Goal: Information Seeking & Learning: Learn about a topic

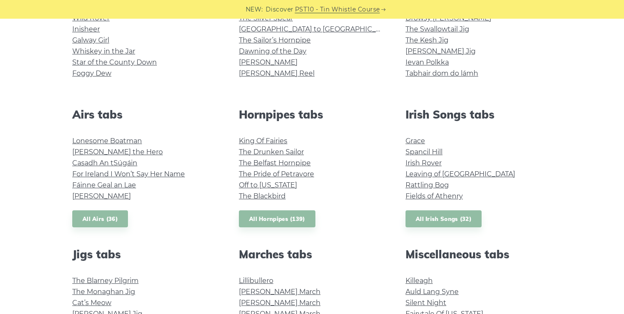
scroll to position [260, 0]
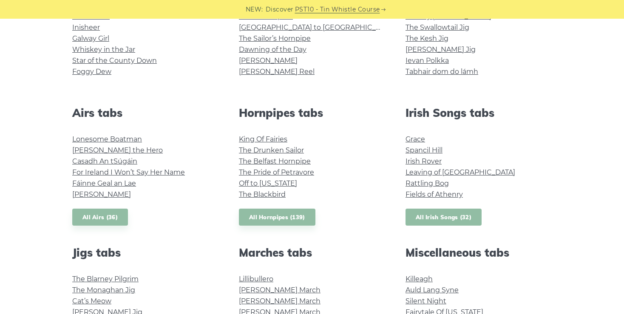
click at [445, 216] on link "All Irish Songs (32)" at bounding box center [444, 217] width 76 height 17
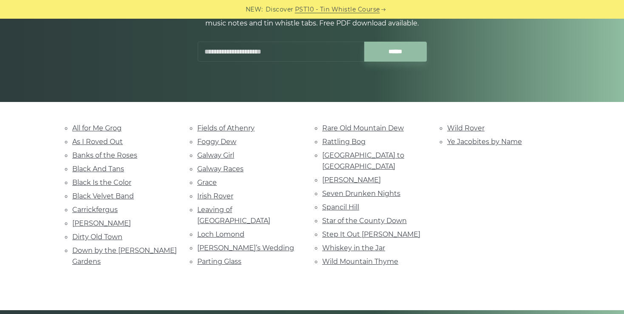
scroll to position [120, 0]
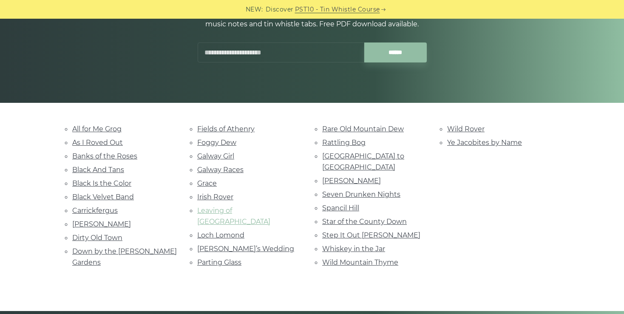
click at [258, 209] on link "Leaving of [GEOGRAPHIC_DATA]" at bounding box center [233, 216] width 73 height 19
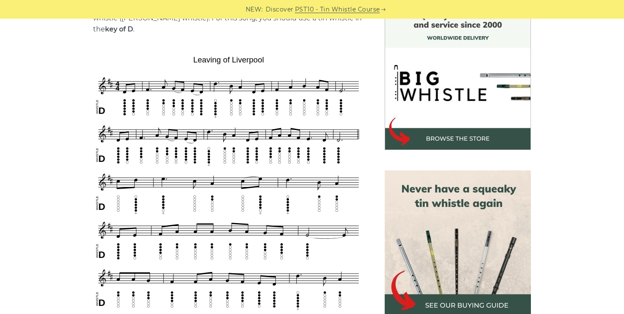
scroll to position [229, 0]
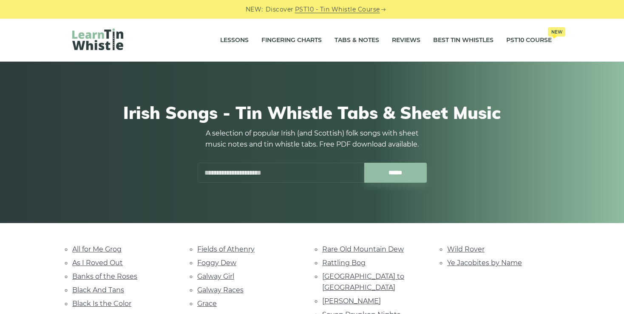
scroll to position [120, 0]
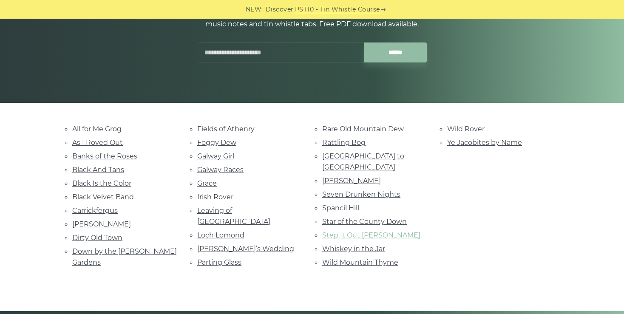
click at [347, 231] on link "Step It Out Mary" at bounding box center [371, 235] width 98 height 8
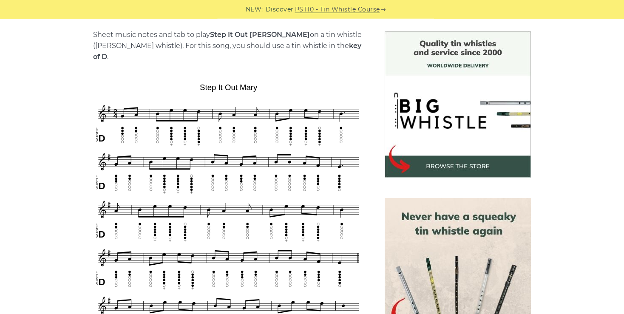
scroll to position [207, 0]
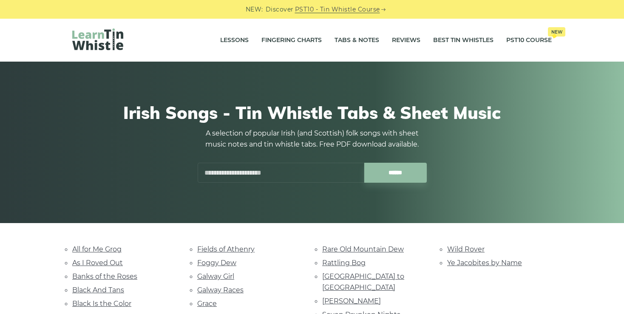
scroll to position [120, 0]
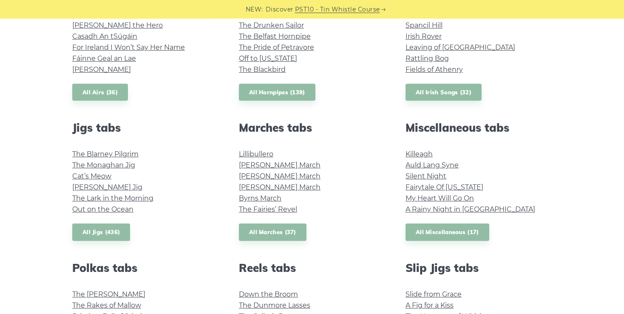
scroll to position [389, 0]
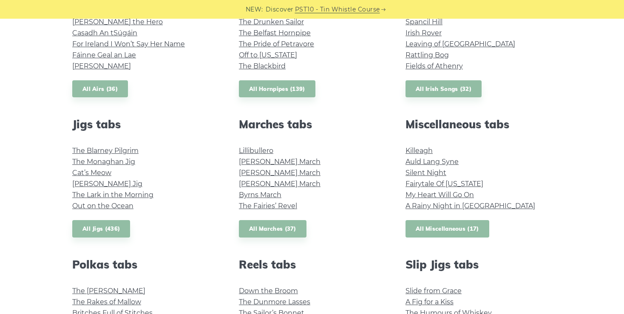
click at [434, 227] on link "All Miscellaneous (17)" at bounding box center [448, 228] width 84 height 17
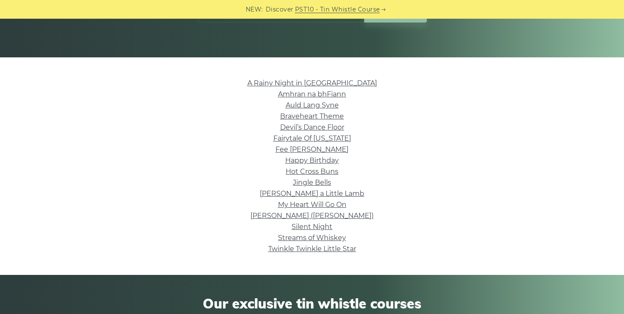
scroll to position [168, 0]
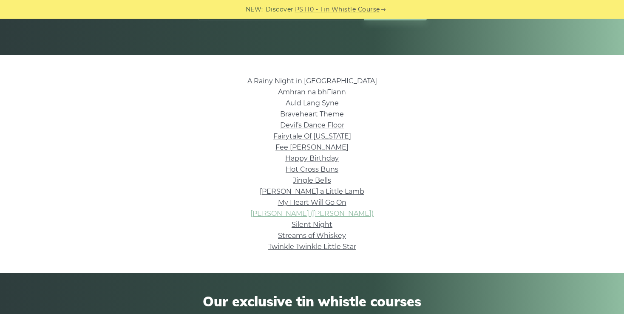
click at [346, 212] on link "Nancy Mulligan (Ed Sheeran)" at bounding box center [311, 214] width 123 height 8
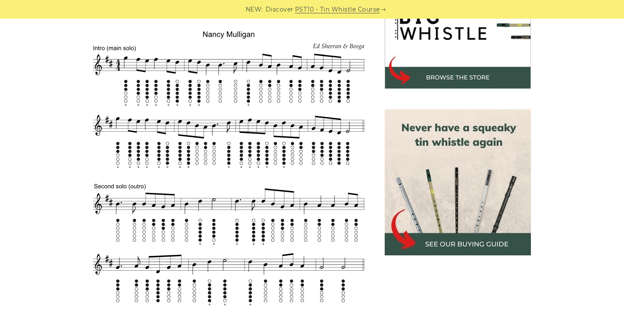
scroll to position [303, 0]
